Goal: Task Accomplishment & Management: Manage account settings

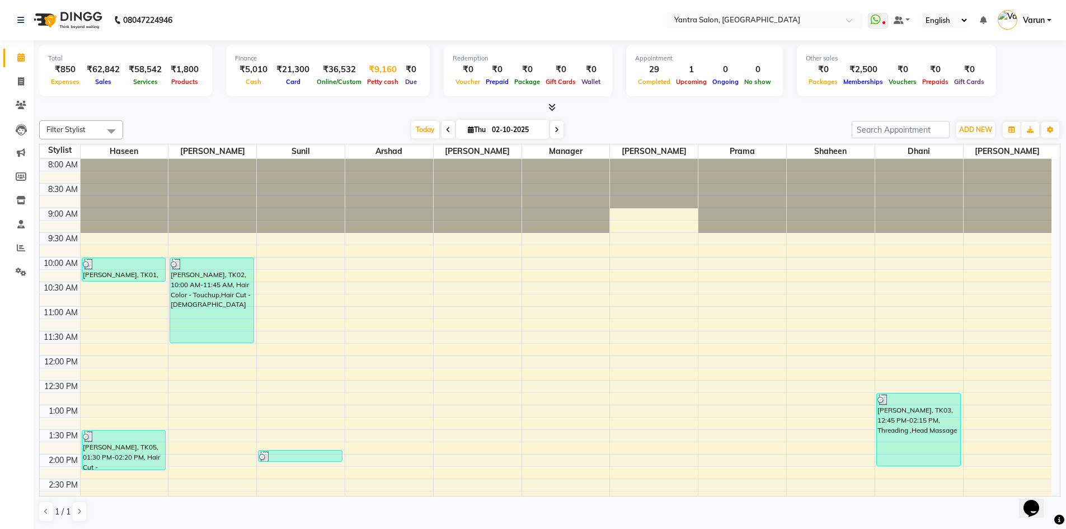
click at [382, 69] on div "₹9,160" at bounding box center [382, 69] width 37 height 13
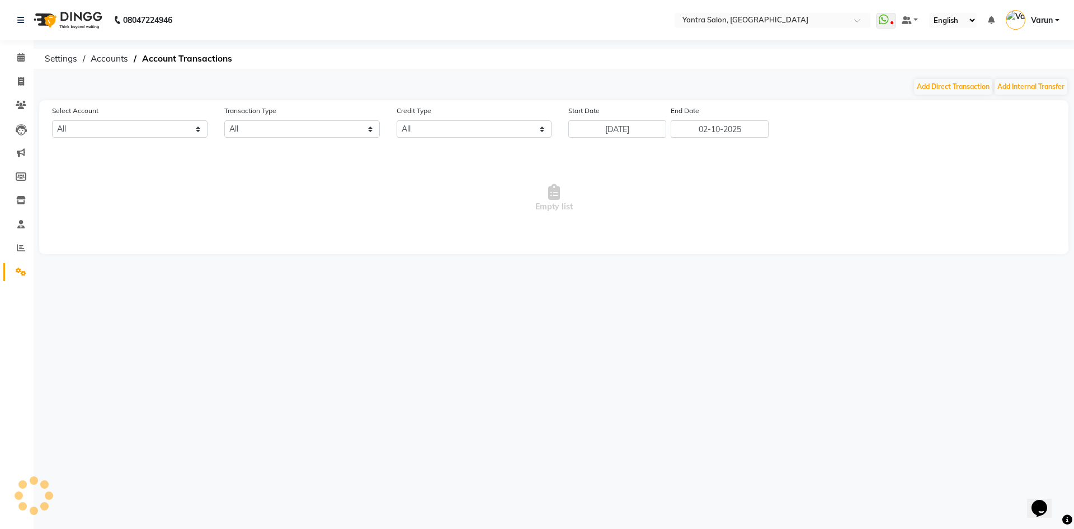
select select "5248"
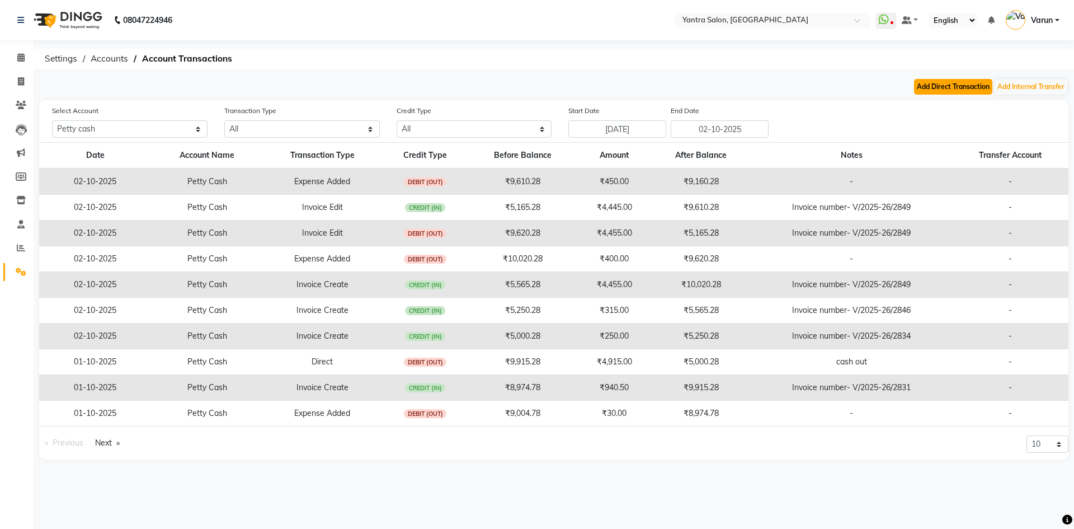
click at [950, 83] on button "Add Direct Transaction" at bounding box center [953, 87] width 78 height 16
select select "direct"
select select "5248"
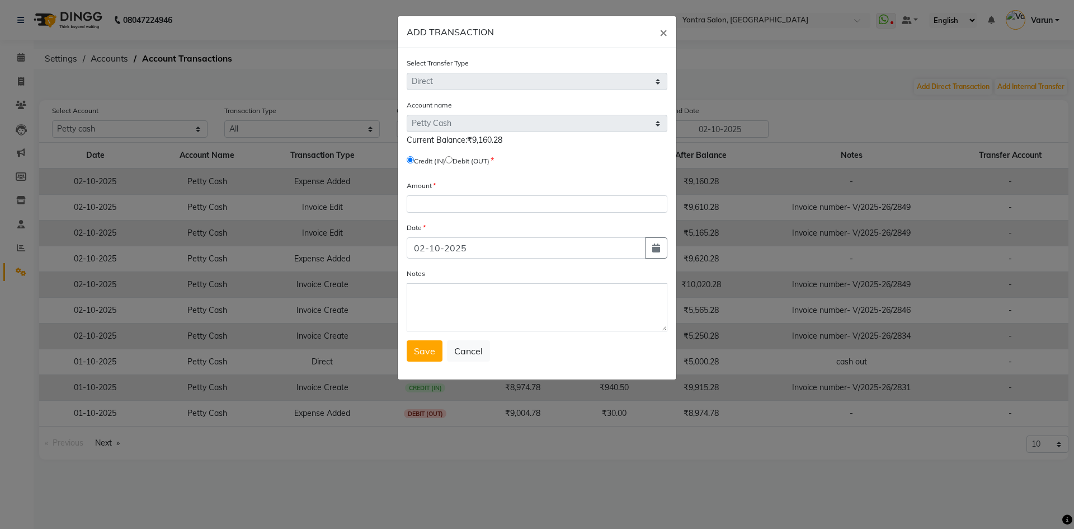
click at [453, 157] on input "radio" at bounding box center [448, 159] width 7 height 7
radio input "true"
click at [462, 208] on input "number" at bounding box center [537, 203] width 261 height 17
type input "4160"
click at [452, 327] on textarea "Notes" at bounding box center [537, 307] width 261 height 48
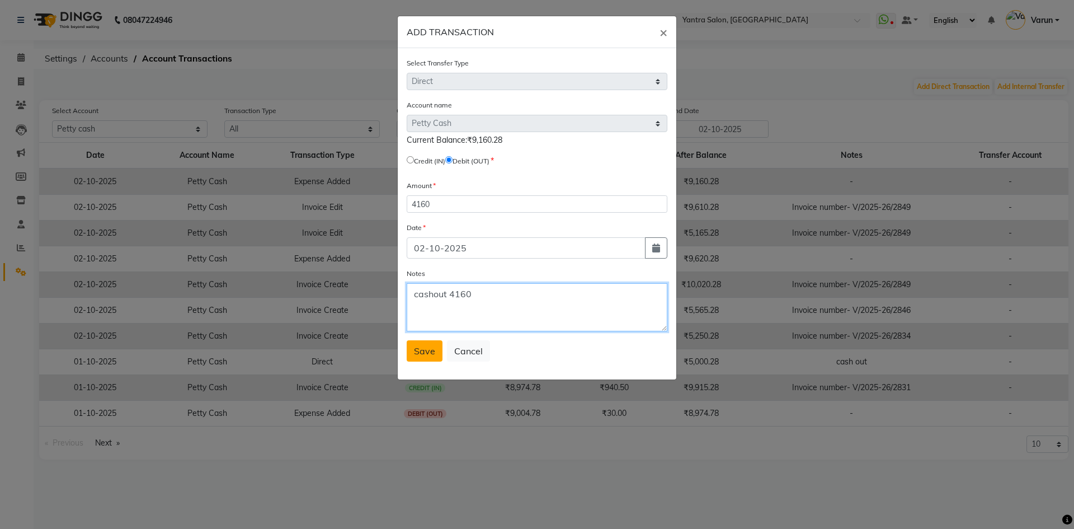
type textarea "cashout 4160"
click at [437, 357] on button "Save" at bounding box center [425, 350] width 36 height 21
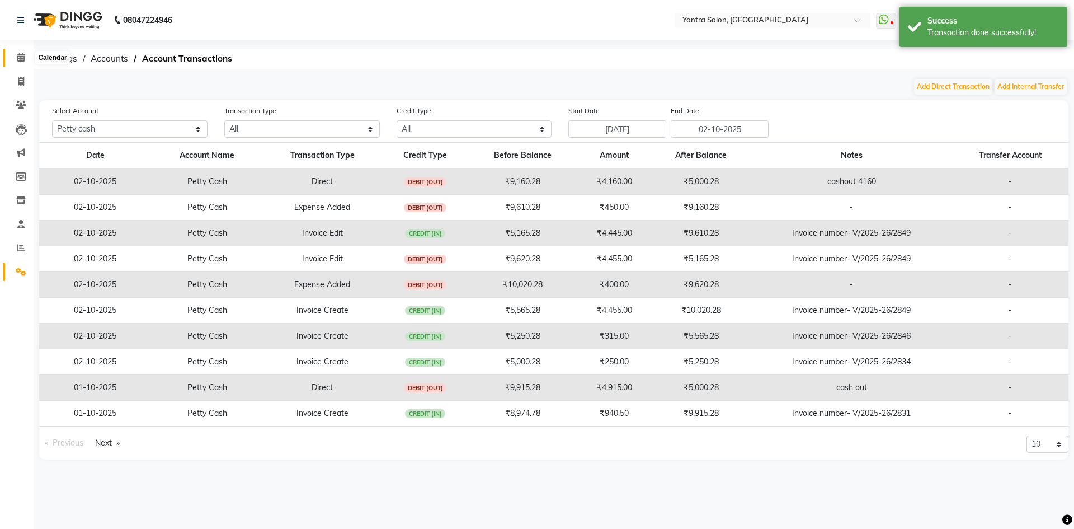
click at [19, 60] on icon at bounding box center [20, 57] width 7 height 8
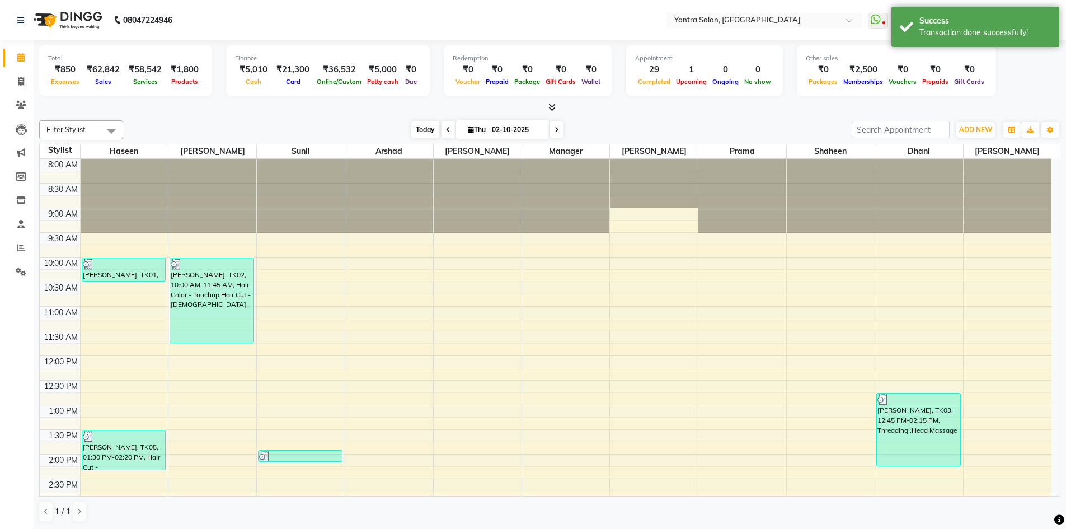
click at [425, 124] on span "Today" at bounding box center [425, 129] width 28 height 17
